Goal: Task Accomplishment & Management: Use online tool/utility

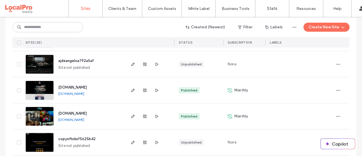
scroll to position [375, 0]
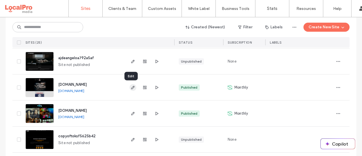
click at [131, 89] on icon "button" at bounding box center [133, 87] width 5 height 5
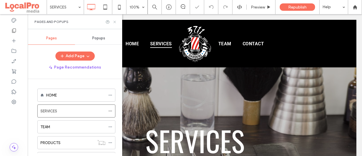
click at [115, 21] on icon at bounding box center [115, 22] width 4 height 4
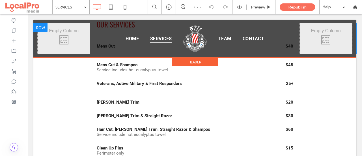
scroll to position [207, 0]
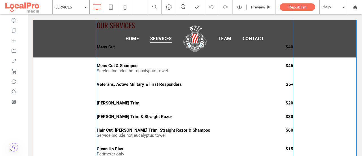
click at [194, 120] on div "Beard Trim & Straight Razor $30" at bounding box center [195, 117] width 197 height 14
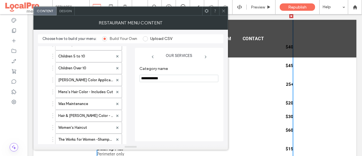
scroll to position [97, 0]
click at [80, 77] on label "Beard Color Application with Beard Trim" at bounding box center [85, 79] width 55 height 11
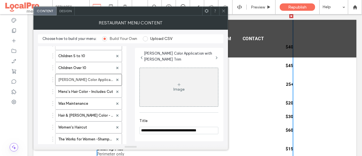
scroll to position [70, 0]
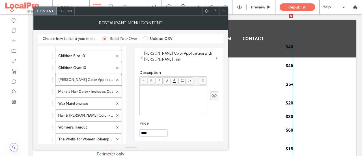
click at [155, 130] on input "****" at bounding box center [153, 132] width 28 height 7
type input "***"
click at [72, 94] on label "Mens's Hair Color - Includes Cut" at bounding box center [85, 91] width 55 height 11
type input "**********"
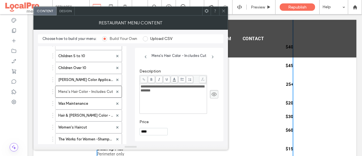
click at [150, 132] on input "****" at bounding box center [153, 131] width 28 height 7
type input "***"
click at [86, 100] on label "Wax Maintenance" at bounding box center [85, 103] width 55 height 11
type input "**********"
click at [141, 132] on input "**" at bounding box center [153, 131] width 28 height 7
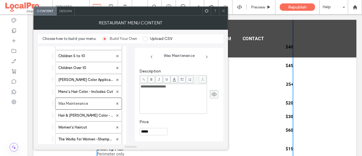
click at [153, 132] on input "*****" at bounding box center [153, 131] width 28 height 7
type input "***"
click at [84, 113] on label "Hair & Beard Color - Includes Cut" at bounding box center [85, 115] width 55 height 11
type input "**********"
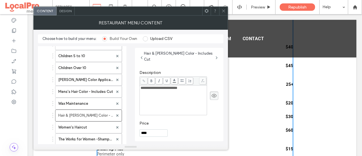
click at [151, 132] on input "****" at bounding box center [153, 132] width 28 height 7
type input "***"
click at [85, 122] on label "Women's Haircut" at bounding box center [85, 127] width 55 height 11
type input "**********"
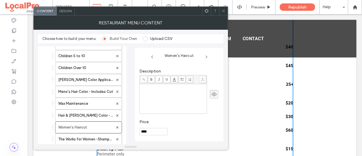
click at [156, 132] on input "****" at bounding box center [153, 131] width 28 height 7
type input "***"
click at [72, 139] on label "The Works for Women -Shampoo, Cut & Style" at bounding box center [85, 139] width 55 height 11
type input "**********"
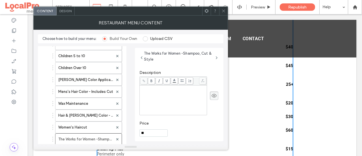
click at [149, 134] on input "**" at bounding box center [153, 132] width 28 height 7
type input "*"
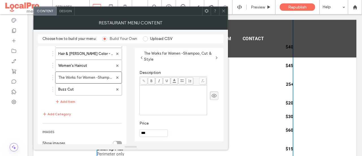
scroll to position [159, 0]
type input "***"
click at [83, 83] on label "Buzz Cut" at bounding box center [85, 88] width 55 height 11
type input "********"
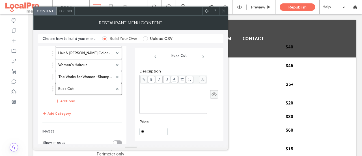
click at [149, 128] on input "**" at bounding box center [153, 131] width 28 height 7
type input "*"
click at [149, 128] on input "Price" at bounding box center [153, 131] width 28 height 7
drag, startPoint x: 148, startPoint y: 128, endPoint x: 147, endPoint y: 111, distance: 17.3
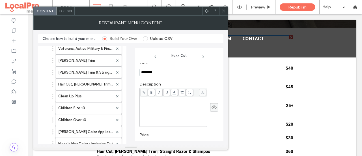
scroll to position [189, 0]
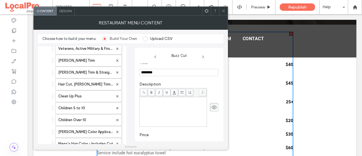
type input "***"
click at [223, 10] on icon at bounding box center [224, 11] width 4 height 4
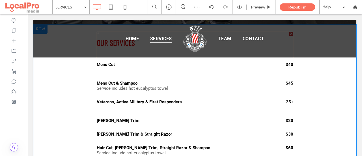
click at [197, 102] on div "Veterans, Active Military & First Responders" at bounding box center [174, 101] width 155 height 5
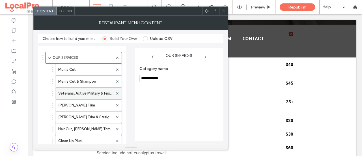
click at [92, 93] on label "Veterans, Active Military & First Responders" at bounding box center [85, 93] width 55 height 11
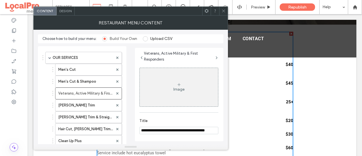
scroll to position [71, 0]
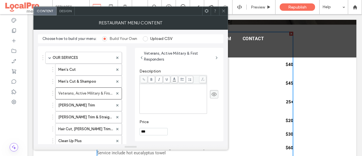
click at [141, 130] on input "***" at bounding box center [153, 131] width 28 height 7
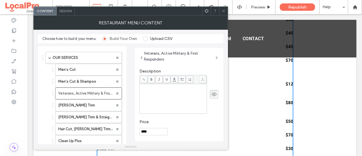
scroll to position [349, 0]
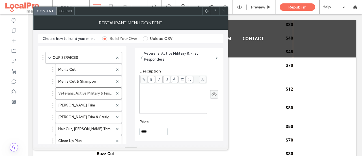
type input "****"
click at [224, 10] on icon at bounding box center [224, 11] width 4 height 4
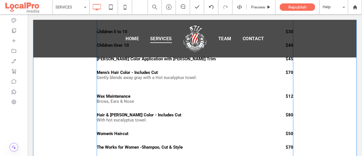
scroll to position [343, 0]
click at [140, 86] on div "Mens's Hair Color - Includes Cut Gently blends away gray with a Hot eucalyptus …" at bounding box center [195, 77] width 197 height 24
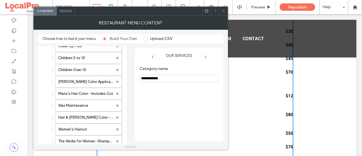
scroll to position [95, 0]
click at [224, 12] on icon at bounding box center [224, 11] width 4 height 4
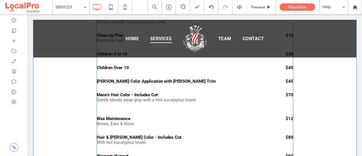
scroll to position [321, 0]
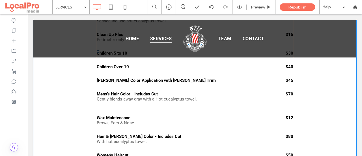
click at [147, 98] on p "Gently blends away gray with a Hot eucalyptus towel." at bounding box center [174, 98] width 155 height 5
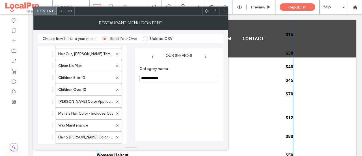
scroll to position [76, 0]
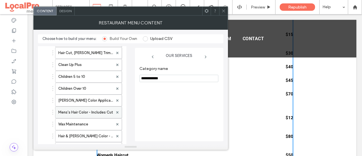
click at [91, 111] on label "Mens's Hair Color - Includes Cut" at bounding box center [85, 112] width 55 height 11
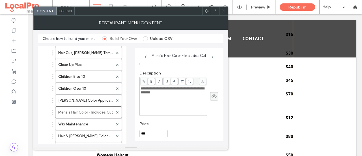
scroll to position [68, 0]
click at [166, 109] on div "**********" at bounding box center [174, 100] width 66 height 28
click at [224, 9] on icon at bounding box center [224, 11] width 4 height 4
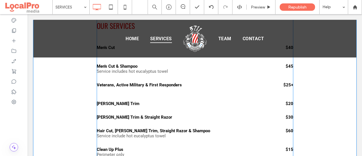
scroll to position [205, 0]
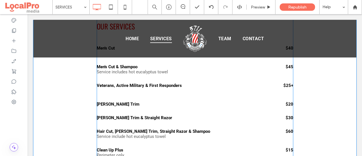
click at [158, 94] on div "Veterans, Active Military & First Responders $25+" at bounding box center [195, 88] width 197 height 19
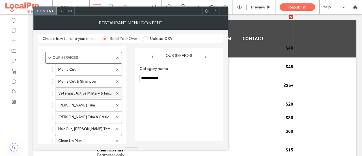
click at [88, 92] on label "Veterans, Active Military & First Responders" at bounding box center [85, 93] width 55 height 11
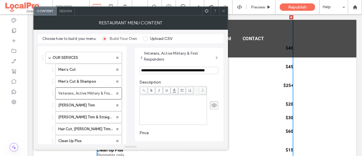
scroll to position [71, 0]
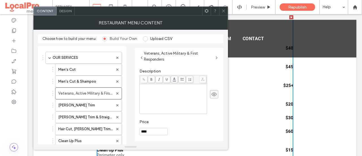
click at [153, 103] on div "Rich Text Editor" at bounding box center [174, 99] width 66 height 28
click at [159, 134] on input "****" at bounding box center [153, 131] width 28 height 7
click at [224, 10] on icon at bounding box center [224, 11] width 4 height 4
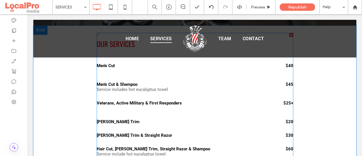
scroll to position [189, 0]
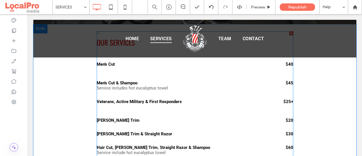
click at [109, 107] on div at bounding box center [174, 106] width 155 height 5
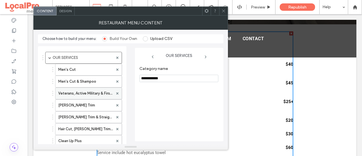
click at [91, 93] on label "Veterans, Active Military & First Responders" at bounding box center [85, 93] width 55 height 11
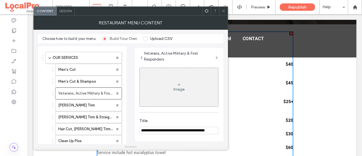
click at [203, 134] on section "**********" at bounding box center [178, 126] width 79 height 22
click at [212, 130] on input "**********" at bounding box center [178, 130] width 79 height 7
click at [209, 129] on input "**********" at bounding box center [178, 130] width 79 height 7
click at [213, 131] on input "**********" at bounding box center [178, 130] width 79 height 7
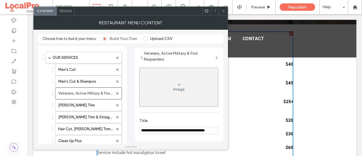
click at [213, 131] on input "**********" at bounding box center [178, 130] width 79 height 7
click at [214, 130] on input "**********" at bounding box center [178, 130] width 79 height 7
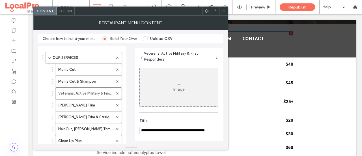
click at [214, 130] on input "**********" at bounding box center [178, 130] width 79 height 7
type input "**********"
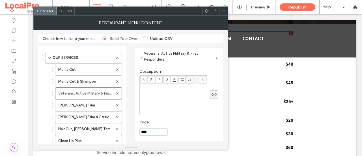
scroll to position [0, 0]
click at [154, 102] on div "Rich Text Editor" at bounding box center [174, 99] width 66 height 28
click at [224, 10] on icon at bounding box center [224, 11] width 4 height 4
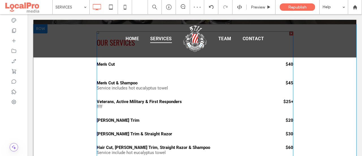
click at [151, 107] on p "ffff" at bounding box center [174, 106] width 155 height 5
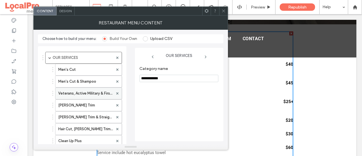
click at [71, 93] on label "Veterans, Active Military & First Responders" at bounding box center [85, 93] width 55 height 11
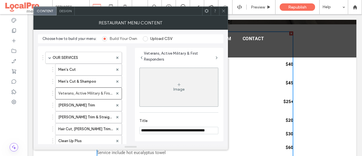
scroll to position [71, 0]
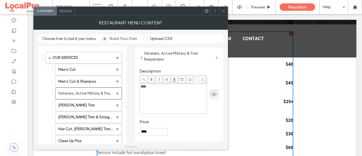
click at [156, 96] on div "****" at bounding box center [174, 99] width 66 height 28
click at [156, 96] on div "Rich Text Editor" at bounding box center [174, 99] width 66 height 28
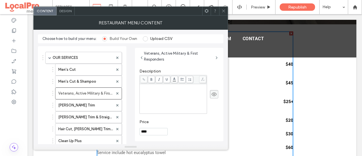
click at [156, 96] on div "Rich Text Editor" at bounding box center [174, 99] width 66 height 28
click at [224, 10] on use at bounding box center [223, 11] width 3 height 3
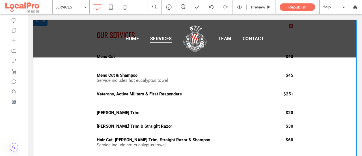
scroll to position [201, 0]
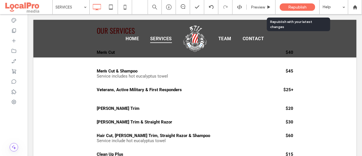
click at [302, 4] on div "Republish" at bounding box center [297, 6] width 35 height 7
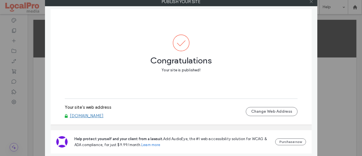
click at [312, 1] on icon at bounding box center [311, 1] width 4 height 4
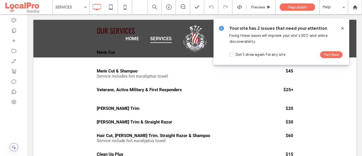
click at [344, 28] on icon at bounding box center [342, 28] width 5 height 5
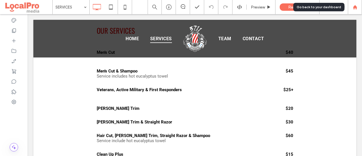
click at [358, 6] on div at bounding box center [355, 7] width 14 height 5
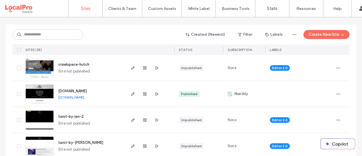
scroll to position [56, 0]
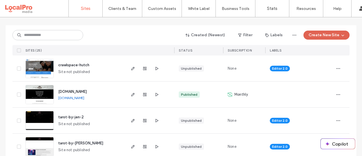
click at [323, 34] on button "Create New Site" at bounding box center [327, 35] width 46 height 9
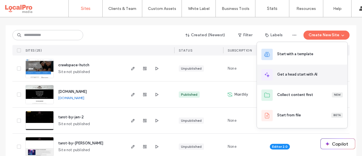
click at [298, 72] on div "Get a head start with AI" at bounding box center [297, 75] width 40 height 6
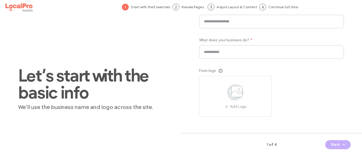
scroll to position [61, 0]
click at [196, 64] on div "Want to fast-forward? See an example using mock details. Try Example What is yo…" at bounding box center [271, 80] width 181 height 133
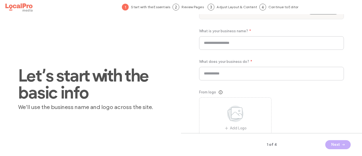
scroll to position [40, 0]
click at [253, 39] on input at bounding box center [271, 42] width 145 height 14
type input "**********"
click at [225, 73] on input at bounding box center [271, 73] width 145 height 14
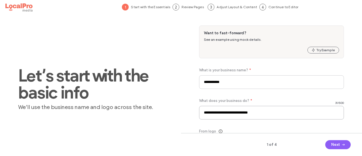
scroll to position [61, 0]
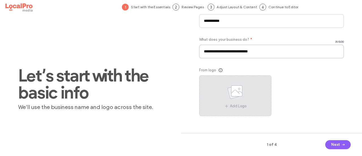
type input "**********"
click at [234, 101] on span at bounding box center [235, 92] width 28 height 21
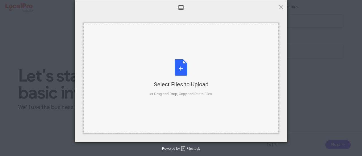
click at [186, 79] on div "Select Files to Upload or Drag and Drop, Copy and Paste Files" at bounding box center [181, 78] width 62 height 38
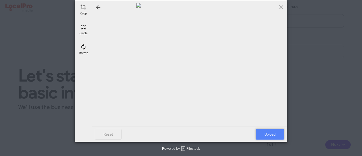
click at [268, 134] on span "Upload" at bounding box center [270, 134] width 29 height 11
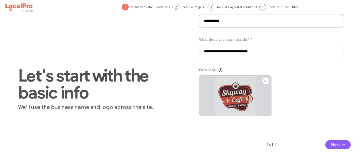
click at [267, 81] on icon "button" at bounding box center [266, 81] width 5 height 5
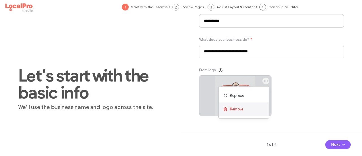
click at [237, 109] on span "Remove" at bounding box center [236, 109] width 13 height 6
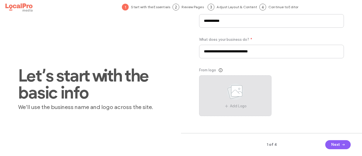
click at [234, 99] on use at bounding box center [235, 91] width 16 height 16
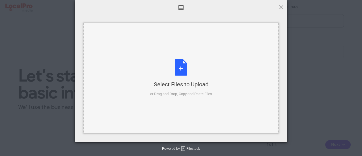
click at [186, 76] on div "Select Files to Upload or Drag and Drop, Copy and Paste Files" at bounding box center [181, 78] width 62 height 38
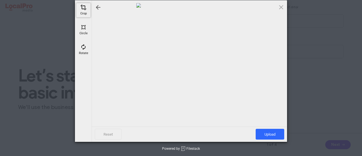
click at [83, 8] on span at bounding box center [83, 7] width 6 height 6
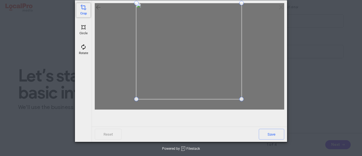
click at [242, 99] on span at bounding box center [241, 99] width 5 height 5
click at [240, 20] on span at bounding box center [242, 18] width 5 height 5
click at [143, 99] on span at bounding box center [143, 98] width 5 height 5
click at [240, 100] on span at bounding box center [238, 98] width 5 height 5
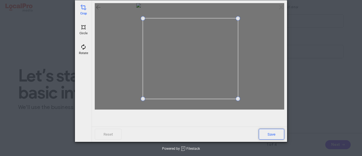
click at [269, 139] on span "Save" at bounding box center [271, 134] width 25 height 11
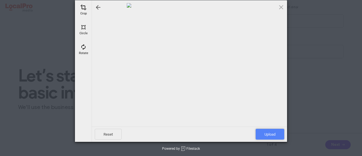
click at [274, 133] on span "Upload" at bounding box center [270, 134] width 29 height 11
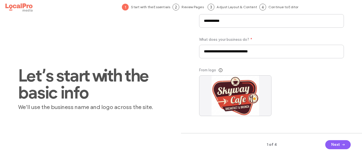
click at [274, 133] on div "1 of 4 Next" at bounding box center [271, 144] width 181 height 23
click at [333, 144] on button "Next" at bounding box center [337, 144] width 25 height 9
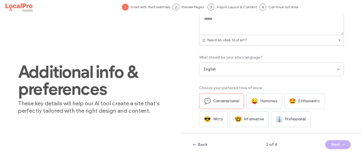
scroll to position [0, 0]
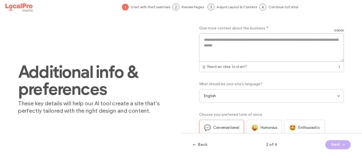
paste textarea "**********"
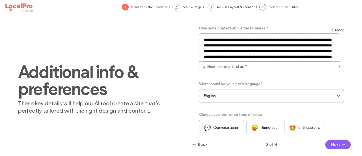
click at [233, 38] on textarea "**********" at bounding box center [269, 47] width 141 height 28
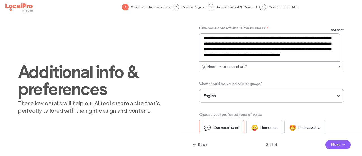
click at [236, 44] on textarea "**********" at bounding box center [269, 47] width 141 height 28
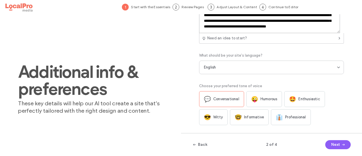
scroll to position [30, 0]
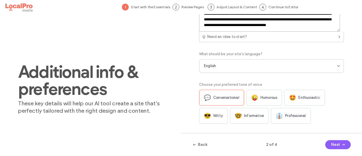
type textarea "**********"
click at [253, 120] on div "🤓 Informative" at bounding box center [249, 116] width 39 height 16
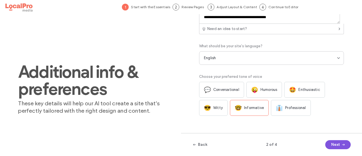
click at [339, 145] on button "Next" at bounding box center [337, 144] width 25 height 9
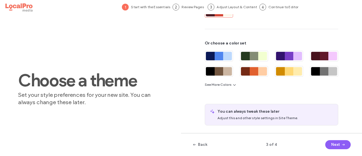
scroll to position [92, 0]
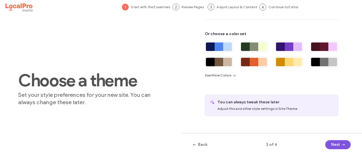
click at [341, 149] on button "Next" at bounding box center [337, 144] width 25 height 9
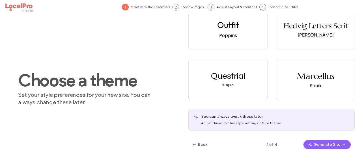
scroll to position [66, 0]
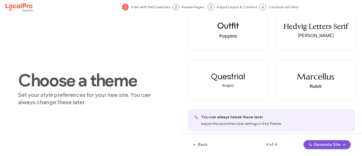
click at [324, 143] on button "Generate Site" at bounding box center [327, 144] width 47 height 9
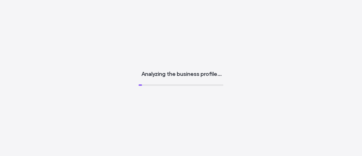
scroll to position [0, 0]
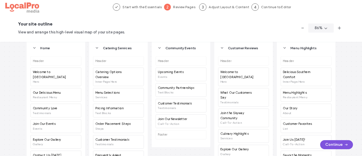
click at [335, 144] on button "Continue" at bounding box center [336, 144] width 33 height 9
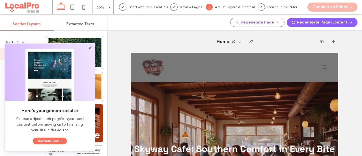
click at [91, 46] on icon at bounding box center [90, 48] width 5 height 5
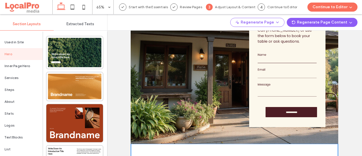
scroll to position [847, 0]
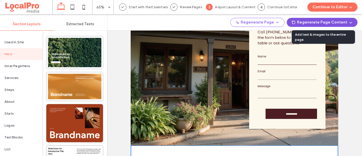
click at [329, 22] on button "Regenerate Page Content" at bounding box center [322, 22] width 71 height 9
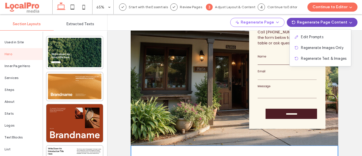
click at [357, 74] on div "Home ( 5 )" at bounding box center [202, 85] width 319 height 142
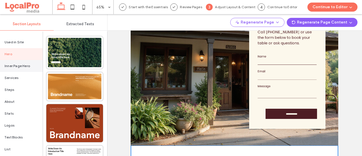
click at [20, 64] on span "Inner Page Hero" at bounding box center [17, 65] width 25 height 5
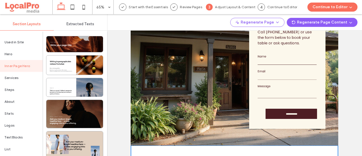
click at [337, 2] on div "Continue to Editor" at bounding box center [332, 7] width 59 height 14
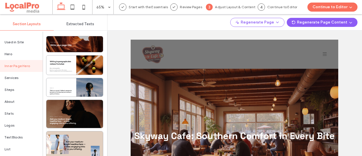
scroll to position [0, 0]
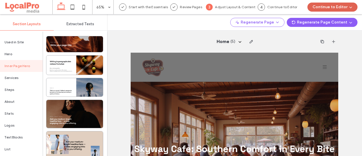
click at [328, 11] on button "Continue to Editor" at bounding box center [333, 7] width 50 height 9
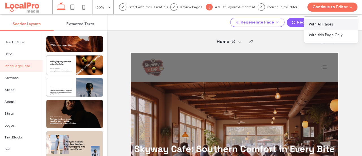
click at [323, 24] on span "With All Pages" at bounding box center [321, 25] width 24 height 6
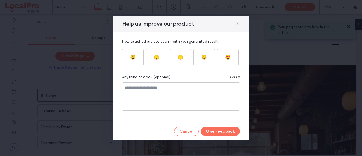
click at [238, 25] on use at bounding box center [237, 23] width 3 height 3
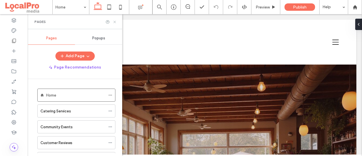
click at [115, 20] on icon at bounding box center [115, 22] width 4 height 4
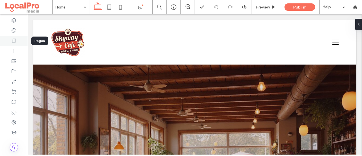
click at [14, 38] on icon at bounding box center [14, 41] width 6 height 6
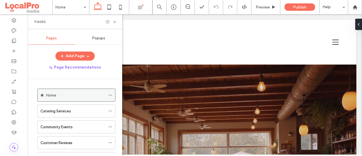
scroll to position [25, 0]
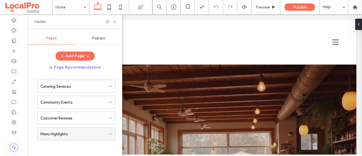
click at [62, 134] on label "Menu Highlights" at bounding box center [53, 134] width 27 height 10
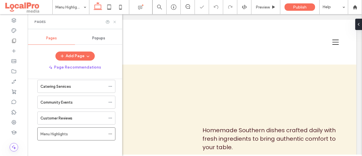
click at [114, 22] on icon at bounding box center [115, 22] width 4 height 4
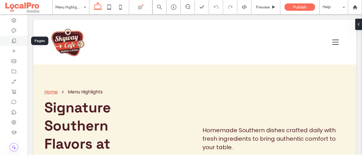
click at [15, 45] on div at bounding box center [14, 41] width 28 height 10
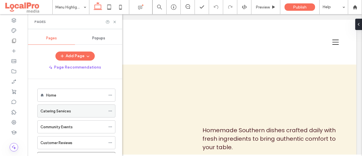
scroll to position [25, 0]
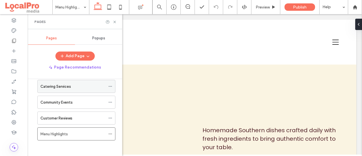
click at [57, 88] on label "Catering Services" at bounding box center [55, 86] width 31 height 10
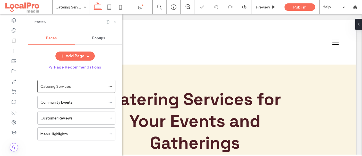
click at [115, 21] on icon at bounding box center [115, 22] width 4 height 4
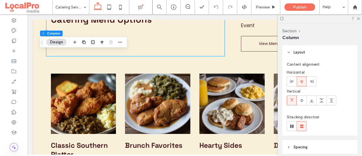
scroll to position [222, 0]
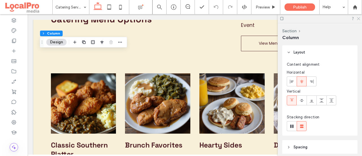
click at [357, 18] on icon at bounding box center [358, 18] width 4 height 4
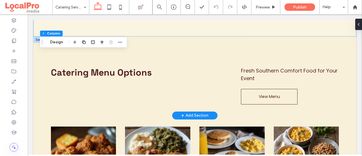
scroll to position [168, 0]
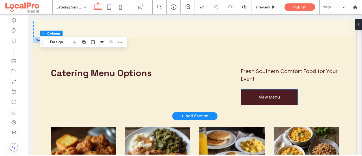
click at [269, 97] on span "View Menu" at bounding box center [269, 97] width 21 height 6
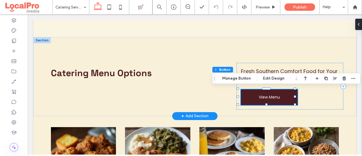
type input "**"
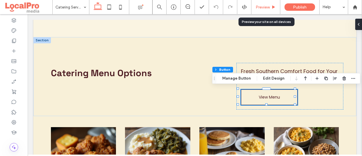
click at [256, 3] on div "Preview" at bounding box center [265, 7] width 29 height 14
click at [266, 9] on span "Preview" at bounding box center [263, 7] width 14 height 5
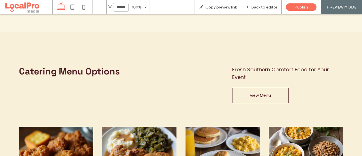
scroll to position [174, 0]
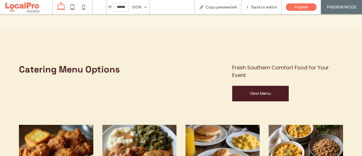
drag, startPoint x: 227, startPoint y: 91, endPoint x: 263, endPoint y: 99, distance: 36.6
click at [263, 99] on div "Fresh Southern Comfort Food for Your Event View Menu" at bounding box center [288, 82] width 120 height 47
click at [263, 99] on link "View Menu" at bounding box center [260, 94] width 57 height 16
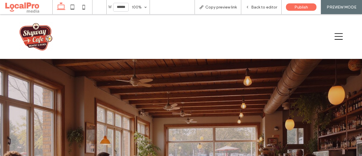
click at [335, 36] on icon at bounding box center [339, 36] width 8 height 7
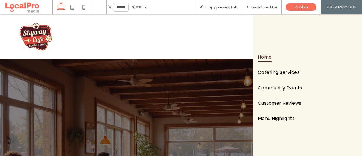
click at [209, 31] on div at bounding box center [171, 36] width 315 height 32
click at [71, 10] on icon at bounding box center [72, 6] width 11 height 11
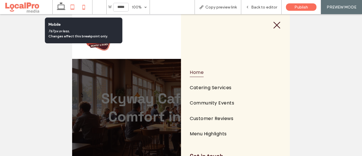
click at [87, 5] on icon at bounding box center [83, 6] width 11 height 11
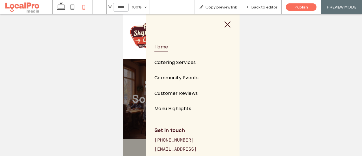
click at [227, 22] on icon at bounding box center [227, 25] width 8 height 8
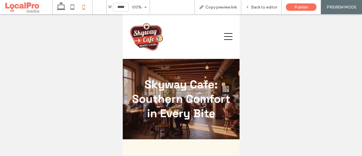
click at [224, 32] on icon at bounding box center [228, 36] width 8 height 8
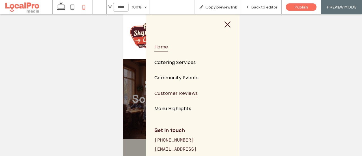
click at [183, 90] on span "Customer Reviews" at bounding box center [176, 93] width 44 height 10
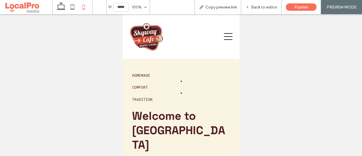
click at [224, 36] on icon at bounding box center [228, 36] width 8 height 8
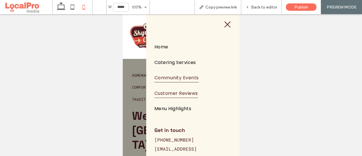
click at [171, 77] on span "Community Events" at bounding box center [176, 78] width 44 height 10
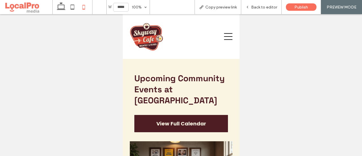
click at [228, 38] on icon at bounding box center [228, 36] width 8 height 8
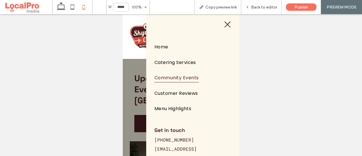
click at [224, 25] on icon at bounding box center [227, 25] width 8 height 8
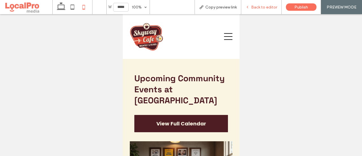
click at [268, 4] on div "Back to editor" at bounding box center [261, 7] width 40 height 14
click at [259, 11] on div "Back to editor" at bounding box center [261, 7] width 40 height 14
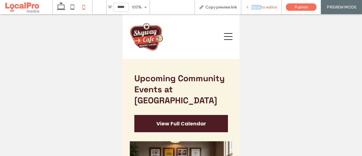
click at [259, 11] on div "Back to editor" at bounding box center [261, 7] width 40 height 14
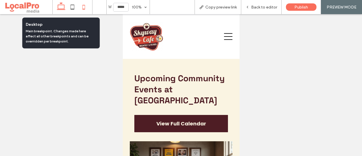
click at [62, 9] on use at bounding box center [61, 6] width 8 height 8
type input "******"
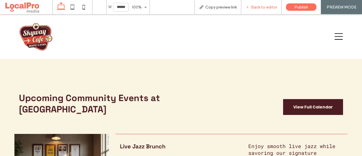
click at [272, 11] on div "Back to editor" at bounding box center [261, 7] width 40 height 14
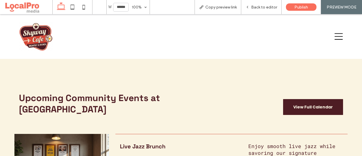
click at [17, 7] on span at bounding box center [28, 6] width 48 height 11
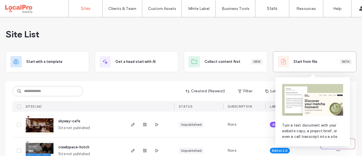
click at [294, 55] on div "Start from file Beta" at bounding box center [314, 61] width 83 height 21
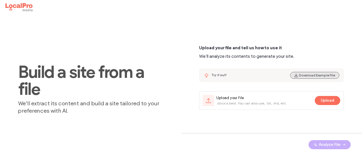
click at [313, 75] on button "Download Example File" at bounding box center [314, 75] width 49 height 7
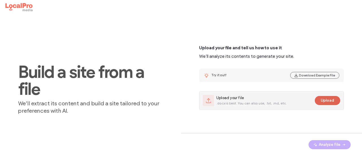
click at [336, 96] on button "Upload" at bounding box center [327, 100] width 25 height 9
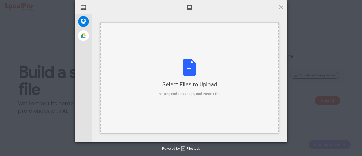
click at [195, 71] on div "Select Files to Upload or Drag and Drop, Copy and Paste Files" at bounding box center [190, 78] width 62 height 38
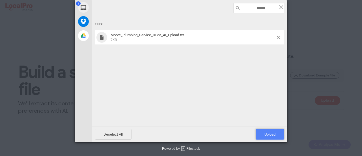
click at [267, 133] on span "Upload 1" at bounding box center [270, 134] width 11 height 4
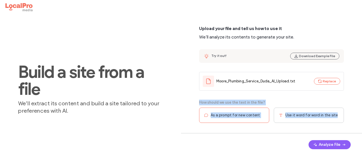
drag, startPoint x: 199, startPoint y: 102, endPoint x: 338, endPoint y: 115, distance: 139.5
click at [338, 115] on div "Upload your file and tell us how to use it We’ll analyze its contents to genera…" at bounding box center [271, 80] width 181 height 133
copy div "How should we use the text in the file? As a prompt for new content Use it word…"
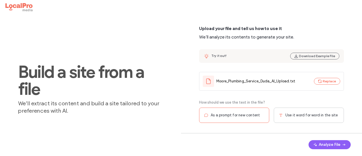
click at [179, 75] on div "Build a site from a file We’ll extract its content and build a site tailored to…" at bounding box center [90, 92] width 181 height 156
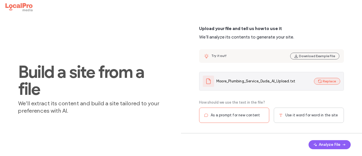
click at [334, 83] on button "Replace" at bounding box center [327, 81] width 26 height 7
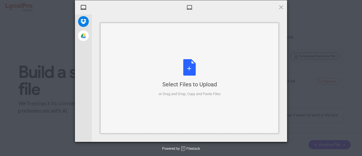
click at [189, 68] on div "Select Files to Upload or Drag and Drop, Copy and Paste Files" at bounding box center [190, 78] width 62 height 38
click at [172, 80] on div "Select Files to Upload or Drag and Drop, Copy and Paste Files" at bounding box center [190, 78] width 62 height 38
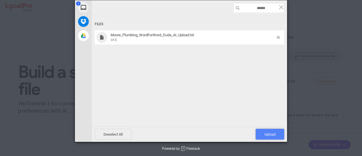
click at [269, 135] on span "Upload 1" at bounding box center [270, 134] width 11 height 4
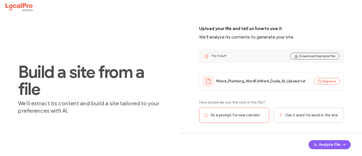
click at [296, 117] on span "Use it word for word in the site" at bounding box center [311, 115] width 52 height 6
click at [335, 144] on button "Analyze File" at bounding box center [330, 144] width 42 height 9
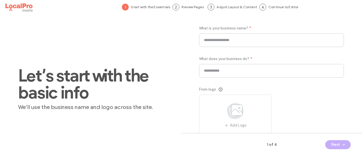
type input "**********"
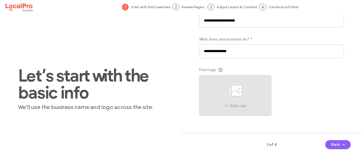
click at [245, 91] on icon at bounding box center [235, 91] width 28 height 19
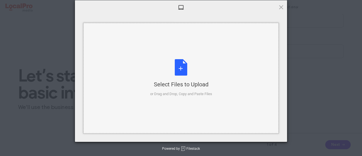
click at [192, 83] on div "Select Files to Upload" at bounding box center [181, 84] width 62 height 8
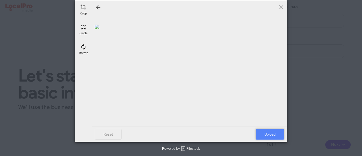
click at [275, 138] on span "Upload" at bounding box center [270, 134] width 29 height 11
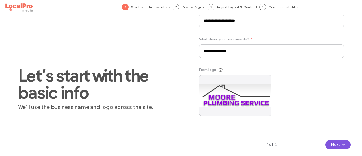
click at [334, 145] on button "Next" at bounding box center [337, 144] width 25 height 9
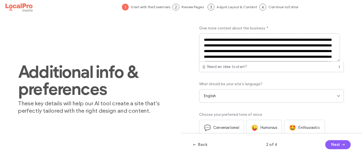
scroll to position [38, 0]
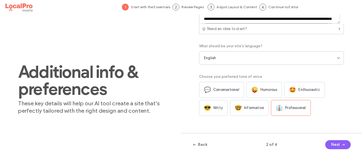
click at [293, 110] on span "Professional" at bounding box center [295, 108] width 21 height 6
click at [333, 145] on button "Next" at bounding box center [337, 144] width 25 height 9
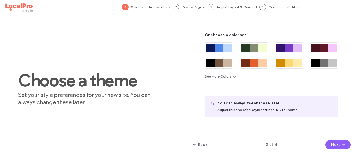
scroll to position [92, 0]
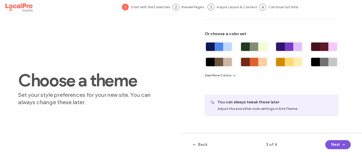
click at [341, 149] on span "button" at bounding box center [343, 144] width 6 height 8
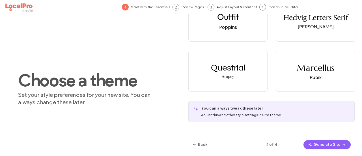
scroll to position [84, 0]
click at [293, 22] on div "Hedvig Letters Serif" at bounding box center [315, 18] width 65 height 10
click at [331, 145] on button "Generate Site" at bounding box center [327, 144] width 47 height 9
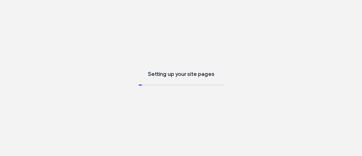
scroll to position [0, 0]
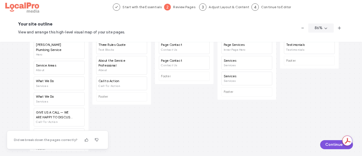
click at [332, 145] on button "Continue" at bounding box center [336, 144] width 33 height 9
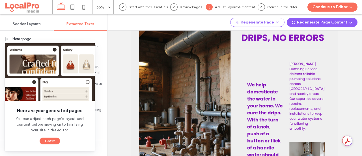
scroll to position [67, 0]
click at [46, 141] on button "Got It" at bounding box center [50, 140] width 20 height 7
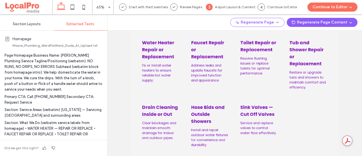
scroll to position [387, 0]
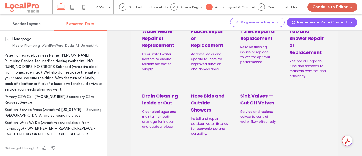
click at [331, 6] on button "Continue to Editor" at bounding box center [333, 7] width 50 height 9
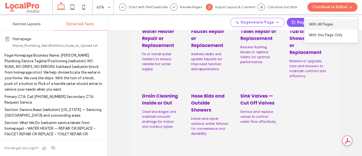
click at [321, 25] on span "With All Pages" at bounding box center [321, 25] width 24 height 6
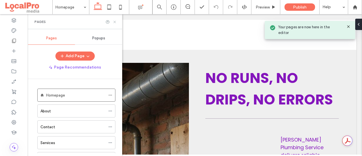
click at [114, 21] on use at bounding box center [114, 22] width 2 height 2
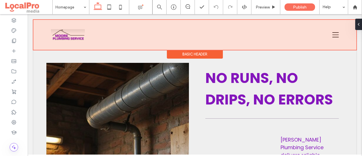
click at [349, 27] on div at bounding box center [194, 35] width 323 height 30
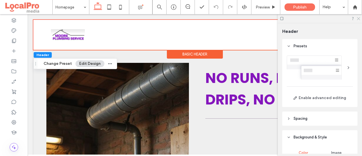
click at [358, 19] on use at bounding box center [358, 18] width 3 height 3
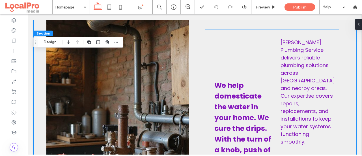
scroll to position [97, 0]
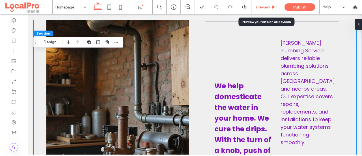
click at [266, 9] on div "Preview" at bounding box center [265, 7] width 29 height 14
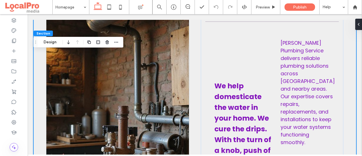
scroll to position [0, 0]
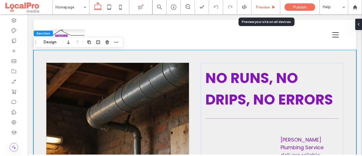
click at [265, 8] on span "Preview" at bounding box center [263, 7] width 14 height 5
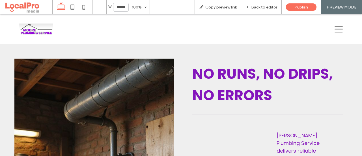
click at [337, 31] on icon at bounding box center [339, 29] width 8 height 8
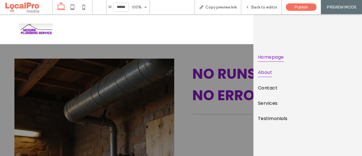
click at [266, 71] on span "About" at bounding box center [265, 72] width 14 height 10
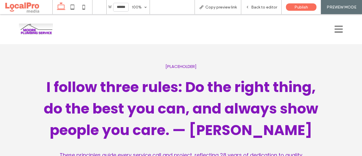
click at [336, 33] on icon at bounding box center [339, 29] width 8 height 8
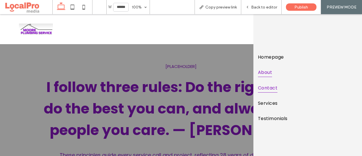
click at [266, 87] on span "Contact" at bounding box center [268, 88] width 20 height 10
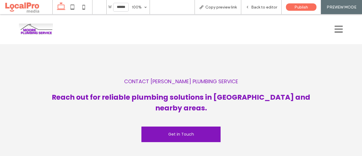
click at [332, 34] on div at bounding box center [338, 29] width 17 height 18
click at [335, 27] on icon at bounding box center [339, 29] width 8 height 8
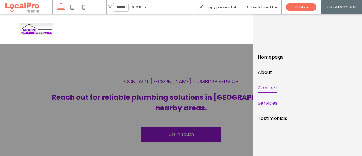
click at [270, 102] on span "Services" at bounding box center [268, 103] width 20 height 10
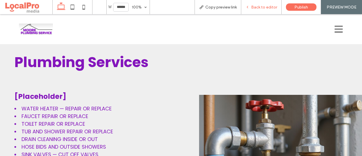
click at [261, 7] on span "Back to editor" at bounding box center [264, 7] width 26 height 5
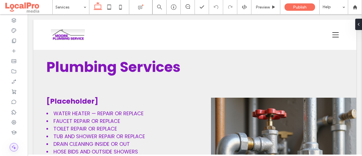
click at [17, 148] on span at bounding box center [14, 147] width 8 height 8
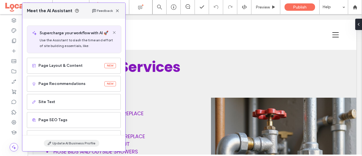
click at [66, 145] on button "Update AI Business Profile" at bounding box center [71, 143] width 55 height 7
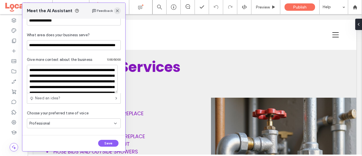
click at [118, 13] on span "button" at bounding box center [117, 10] width 7 height 7
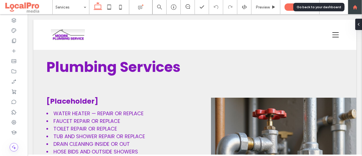
click at [353, 8] on icon at bounding box center [355, 7] width 5 height 5
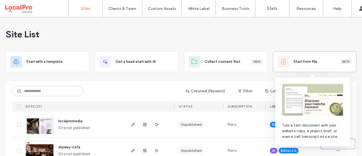
click at [296, 66] on div "Start from file Beta" at bounding box center [315, 61] width 74 height 11
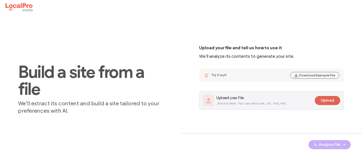
drag, startPoint x: 332, startPoint y: 106, endPoint x: 326, endPoint y: 98, distance: 9.9
click at [326, 98] on div "Upload your file .docx is best. You can also use, .txt, .md, etc. Upload" at bounding box center [271, 100] width 144 height 18
click at [326, 98] on button "Upload" at bounding box center [327, 100] width 25 height 9
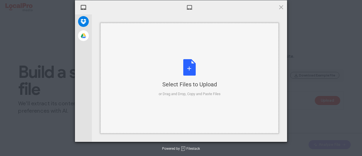
click at [183, 76] on div "Select Files to Upload or Drag and Drop, Copy and Paste Files" at bounding box center [190, 78] width 62 height 38
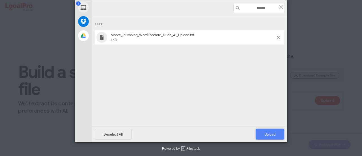
click at [268, 137] on span "Upload 1" at bounding box center [270, 134] width 29 height 11
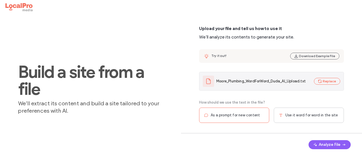
scroll to position [25, 0]
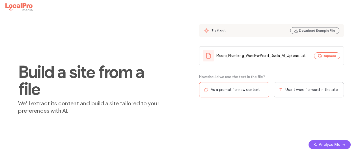
click at [244, 89] on span "As a prompt for new content" at bounding box center [235, 90] width 49 height 6
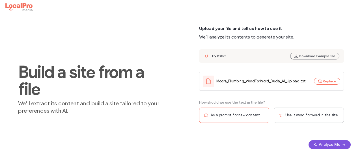
click at [326, 146] on button "Analyze File" at bounding box center [330, 144] width 42 height 9
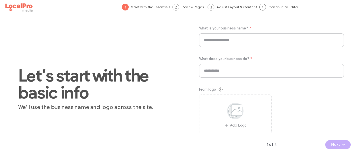
type input "**********"
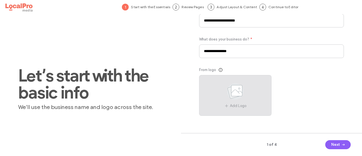
click at [206, 88] on div "Add Logo" at bounding box center [235, 95] width 72 height 41
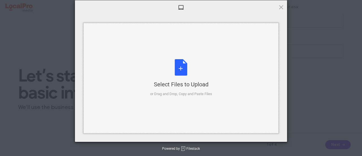
click at [182, 79] on div "Select Files to Upload or Drag and Drop, Copy and Paste Files" at bounding box center [181, 78] width 62 height 38
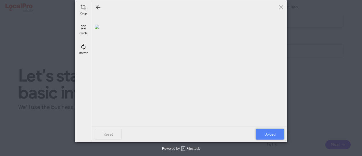
click at [269, 135] on span "Upload" at bounding box center [270, 134] width 29 height 11
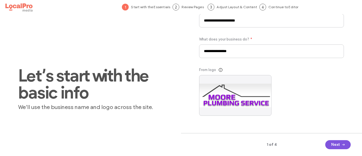
click at [337, 143] on button "Next" at bounding box center [337, 144] width 25 height 9
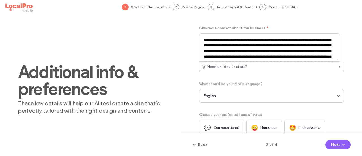
scroll to position [38, 0]
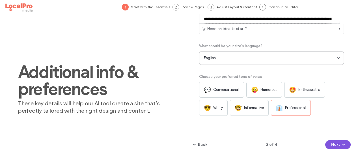
click at [333, 148] on button "Next" at bounding box center [337, 144] width 25 height 9
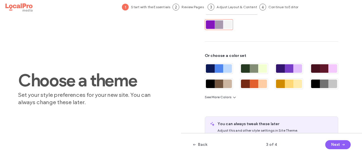
scroll to position [92, 0]
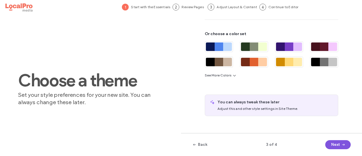
click at [340, 144] on span "button" at bounding box center [343, 144] width 6 height 8
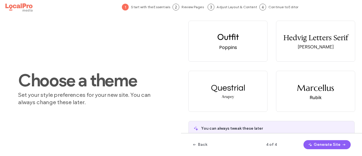
scroll to position [55, 0]
click at [327, 144] on button "Generate Site" at bounding box center [327, 144] width 47 height 9
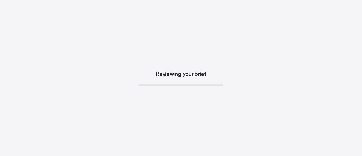
scroll to position [0, 0]
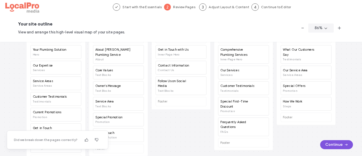
click at [339, 146] on button "Continue" at bounding box center [336, 144] width 33 height 9
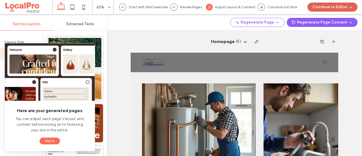
click at [329, 5] on button "Continue to Editor" at bounding box center [333, 7] width 50 height 9
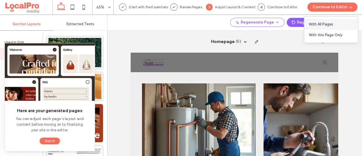
click at [326, 22] on span "With All Pages" at bounding box center [321, 25] width 24 height 6
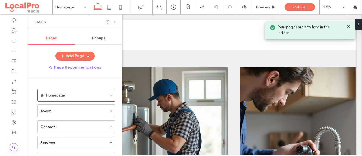
click at [115, 22] on use at bounding box center [114, 22] width 2 height 2
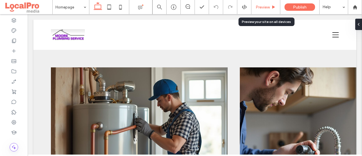
click at [265, 9] on span "Preview" at bounding box center [263, 7] width 14 height 5
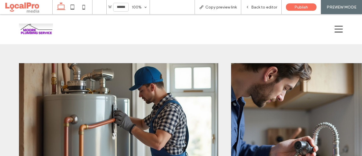
click at [337, 31] on icon at bounding box center [339, 29] width 8 height 8
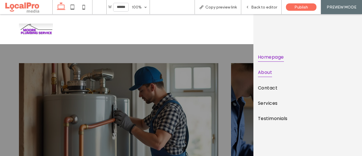
click at [269, 70] on span "About" at bounding box center [265, 72] width 14 height 10
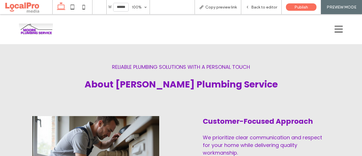
drag, startPoint x: 330, startPoint y: 34, endPoint x: 336, endPoint y: 30, distance: 7.1
click at [336, 30] on div at bounding box center [338, 29] width 17 height 18
click at [336, 30] on icon at bounding box center [339, 29] width 8 height 8
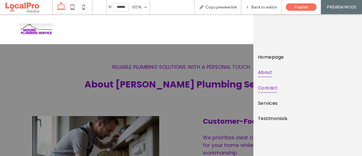
click at [263, 86] on span "Contact" at bounding box center [268, 88] width 20 height 10
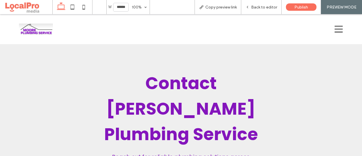
click at [338, 28] on icon at bounding box center [339, 29] width 8 height 8
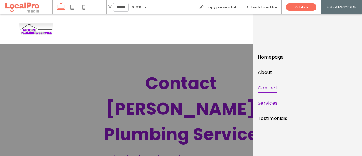
click at [277, 101] on span "Services" at bounding box center [268, 103] width 20 height 10
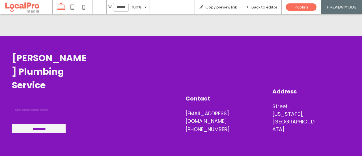
scroll to position [1240, 0]
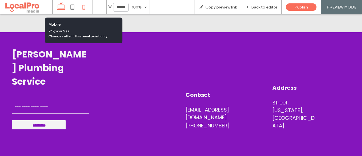
click at [82, 7] on icon at bounding box center [83, 6] width 11 height 11
type input "*****"
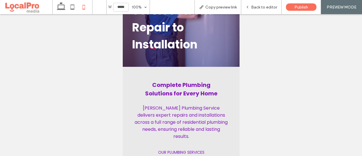
scroll to position [0, 0]
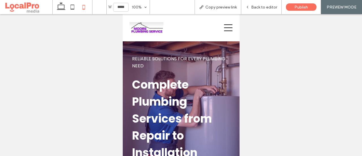
click at [147, 29] on img at bounding box center [146, 27] width 34 height 11
click at [227, 27] on icon at bounding box center [228, 27] width 8 height 8
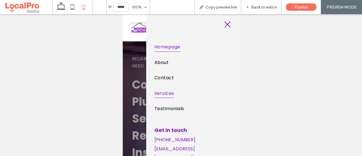
click at [158, 46] on span "Homepage" at bounding box center [167, 47] width 26 height 10
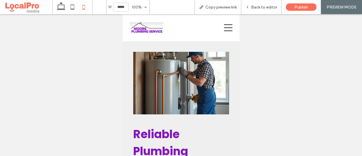
click at [224, 29] on icon at bounding box center [228, 27] width 8 height 8
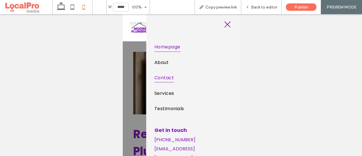
click at [158, 74] on span "Contact" at bounding box center [164, 78] width 20 height 10
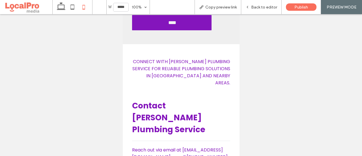
scroll to position [612, 0]
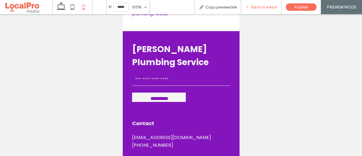
click at [258, 4] on div "Back to editor" at bounding box center [261, 7] width 40 height 14
click at [249, 10] on div "Back to editor" at bounding box center [261, 7] width 40 height 14
click at [31, 8] on span at bounding box center [28, 6] width 48 height 11
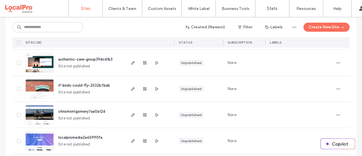
scroll to position [691, 0]
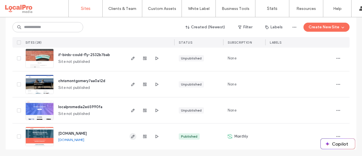
click at [131, 136] on icon "button" at bounding box center [133, 136] width 5 height 5
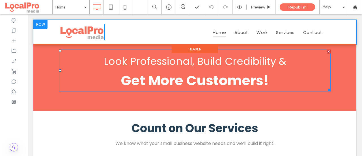
scroll to position [148, 0]
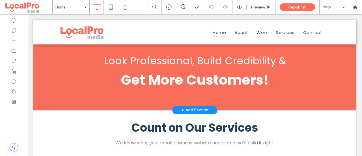
click at [42, 68] on div "Look Professional, Build Credibility & Get More Customers! Click To Paste Row +…" at bounding box center [194, 70] width 323 height 80
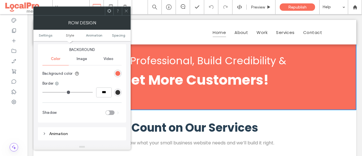
scroll to position [61, 0]
click at [117, 73] on div "rgb(249, 110, 91)" at bounding box center [117, 72] width 5 height 5
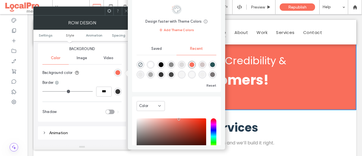
scroll to position [45, 0]
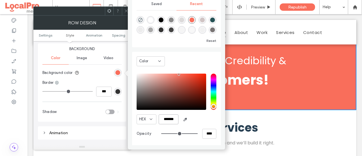
click at [172, 116] on input "*******" at bounding box center [169, 119] width 20 height 10
click at [20, 134] on div at bounding box center [14, 85] width 28 height 142
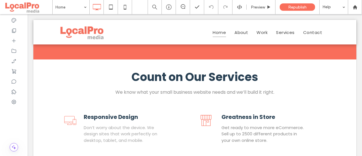
scroll to position [199, 0]
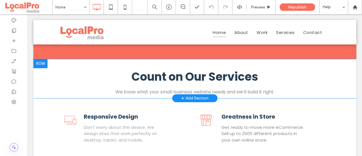
click at [178, 98] on div "+ Add Section" at bounding box center [194, 98] width 45 height 8
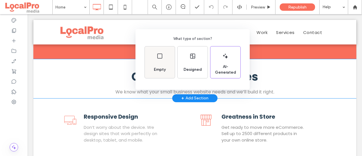
click at [160, 66] on div "Empty" at bounding box center [160, 69] width 16 height 12
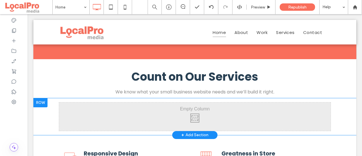
click at [99, 117] on div "Click To Paste Click To Paste" at bounding box center [195, 116] width 272 height 28
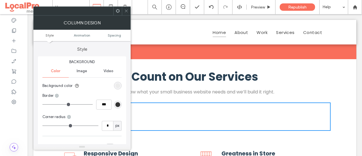
click at [129, 11] on div at bounding box center [126, 11] width 8 height 8
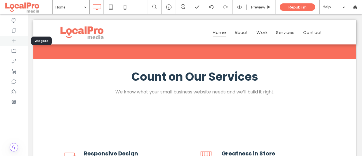
click at [14, 41] on use at bounding box center [14, 41] width 4 height 4
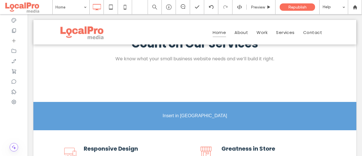
scroll to position [252, 0]
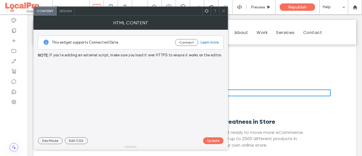
drag, startPoint x: 102, startPoint y: 83, endPoint x: 179, endPoint y: 74, distance: 78.0
click at [179, 74] on div at bounding box center [131, 96] width 186 height 70
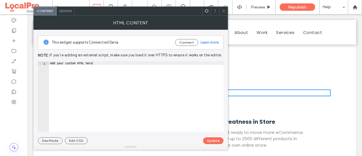
click at [225, 10] on icon at bounding box center [224, 11] width 4 height 4
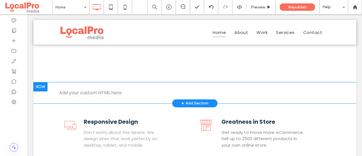
click at [42, 84] on div at bounding box center [40, 86] width 14 height 9
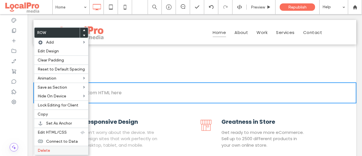
click at [44, 148] on span "Delete" at bounding box center [44, 150] width 12 height 5
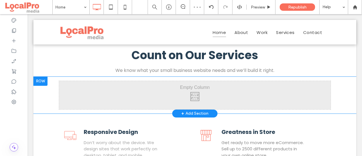
scroll to position [222, 0]
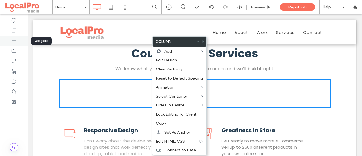
click at [14, 38] on icon at bounding box center [14, 41] width 6 height 6
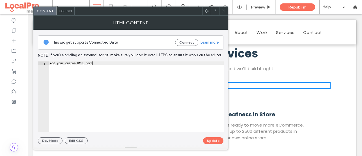
click at [78, 76] on div "Add your custom HTML here" at bounding box center [136, 99] width 175 height 77
drag, startPoint x: 78, startPoint y: 76, endPoint x: 63, endPoint y: 72, distance: 15.7
click at [63, 72] on div "Add your custom HTML here" at bounding box center [136, 99] width 175 height 77
click at [101, 65] on div "Add your custom HTML here" at bounding box center [136, 96] width 175 height 70
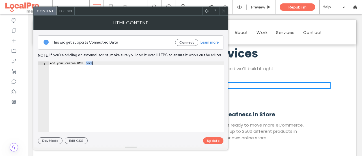
click at [101, 65] on div "Add your custom HTML here" at bounding box center [136, 99] width 175 height 77
paste textarea "**********"
type textarea "**********"
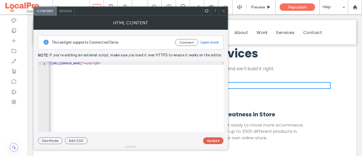
click at [211, 139] on button "Update" at bounding box center [213, 140] width 20 height 7
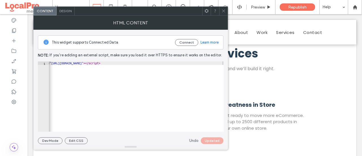
scroll to position [0, 0]
click at [223, 11] on icon at bounding box center [224, 11] width 4 height 4
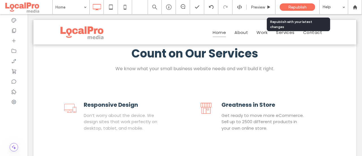
click at [302, 10] on div "Republish" at bounding box center [297, 6] width 35 height 7
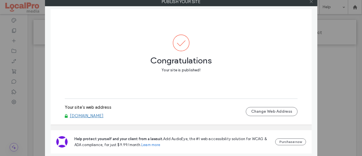
click at [312, 3] on icon at bounding box center [311, 1] width 4 height 4
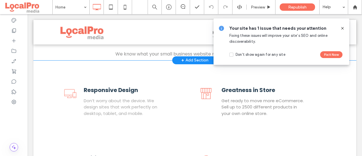
scroll to position [237, 0]
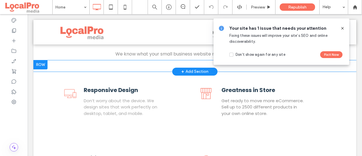
click at [174, 65] on div "Click To Paste Click To Paste" at bounding box center [195, 66] width 272 height 3
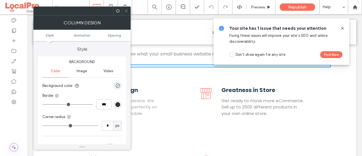
click at [127, 9] on icon at bounding box center [126, 11] width 4 height 4
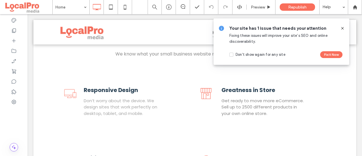
click at [342, 28] on icon at bounding box center [342, 28] width 5 height 5
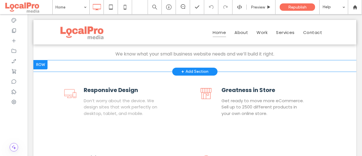
click at [161, 64] on div "Click To Paste Click To Paste Row + Add Section" at bounding box center [194, 65] width 323 height 11
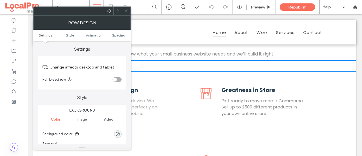
click at [126, 10] on icon at bounding box center [126, 11] width 4 height 4
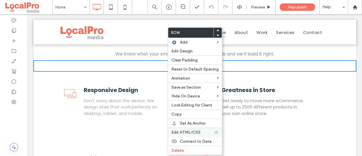
click at [190, 128] on div "Edit HTML/CSS" at bounding box center [195, 132] width 54 height 9
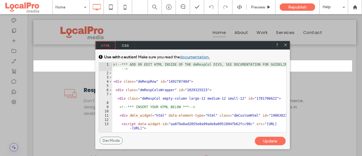
click at [288, 45] on div at bounding box center [285, 45] width 8 height 8
click at [332, 119] on div at bounding box center [192, 114] width 319 height 84
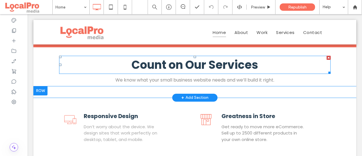
scroll to position [212, 0]
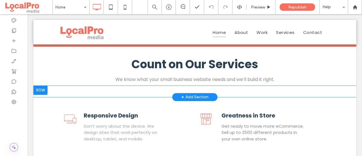
click at [38, 89] on div at bounding box center [40, 90] width 14 height 9
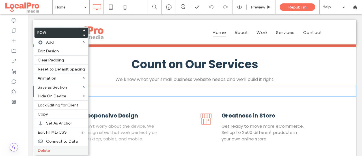
click at [48, 150] on span "Delete" at bounding box center [44, 150] width 12 height 5
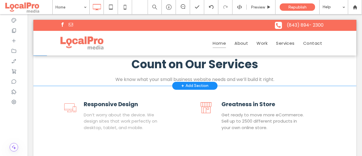
click at [183, 85] on div "+ Add Section" at bounding box center [194, 86] width 27 height 6
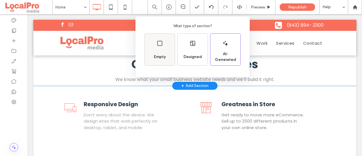
click at [165, 51] on div "Empty" at bounding box center [160, 57] width 16 height 12
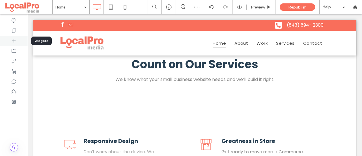
click at [14, 38] on icon at bounding box center [14, 41] width 6 height 6
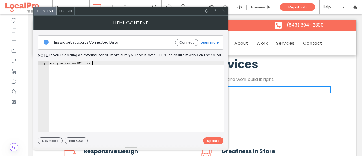
drag, startPoint x: 165, startPoint y: 90, endPoint x: 101, endPoint y: 62, distance: 70.2
click at [101, 62] on div "Add your custom HTML here" at bounding box center [136, 99] width 175 height 77
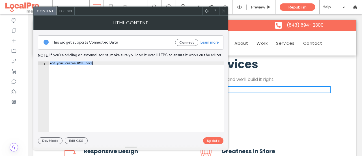
paste textarea "**********"
type textarea "**********"
click at [214, 137] on div "**********" at bounding box center [131, 87] width 186 height 114
click at [209, 139] on button "Update" at bounding box center [213, 140] width 20 height 7
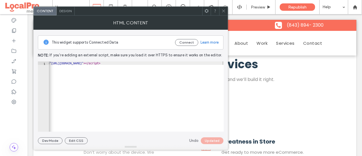
scroll to position [0, 0]
click at [223, 10] on icon at bounding box center [224, 11] width 4 height 4
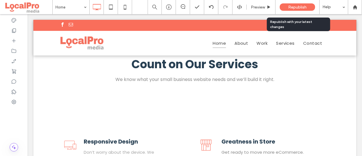
click at [298, 9] on span "Republish" at bounding box center [297, 7] width 18 height 5
